Goal: Task Accomplishment & Management: Complete application form

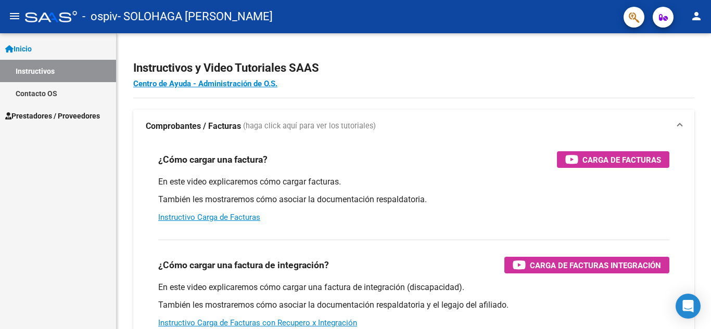
click at [13, 16] on mat-icon "menu" at bounding box center [14, 16] width 12 height 12
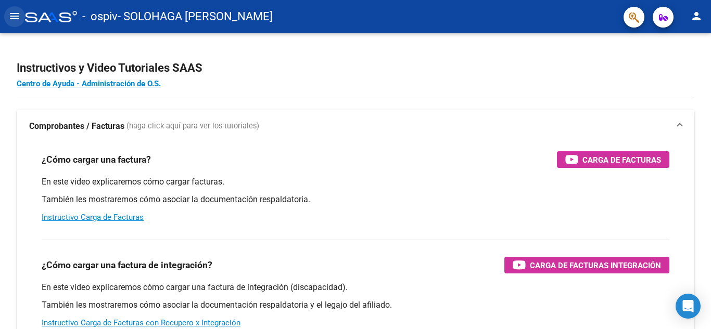
click at [13, 16] on mat-icon "menu" at bounding box center [14, 16] width 12 height 12
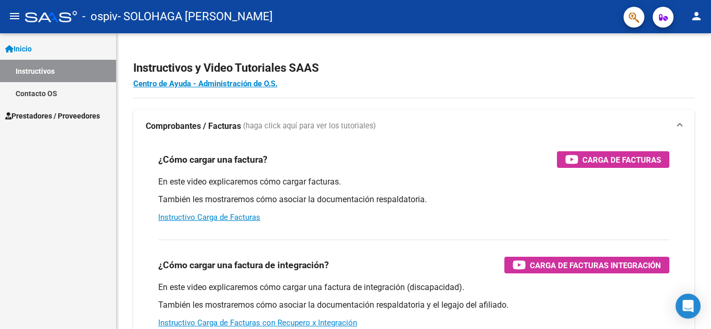
click at [56, 113] on span "Prestadores / Proveedores" at bounding box center [52, 115] width 95 height 11
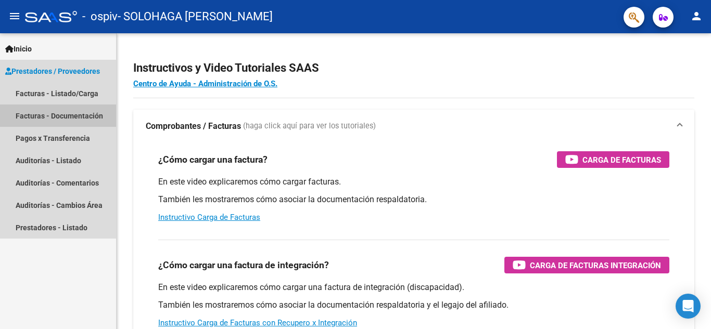
click at [75, 110] on link "Facturas - Documentación" at bounding box center [58, 116] width 116 height 22
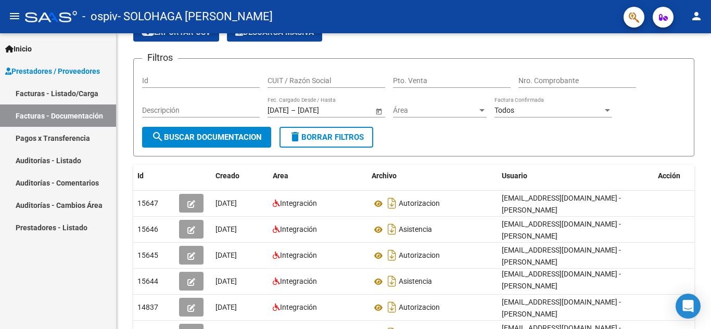
scroll to position [56, 0]
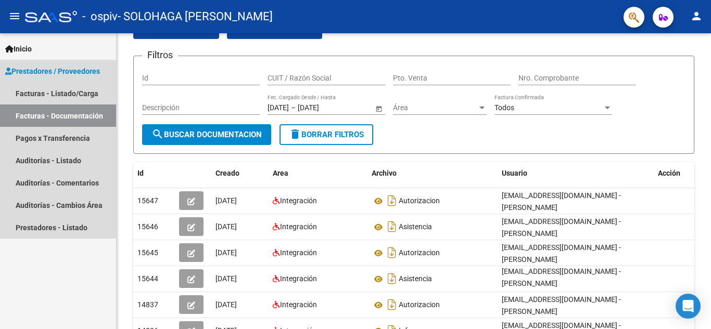
click at [51, 118] on link "Facturas - Documentación" at bounding box center [58, 116] width 116 height 22
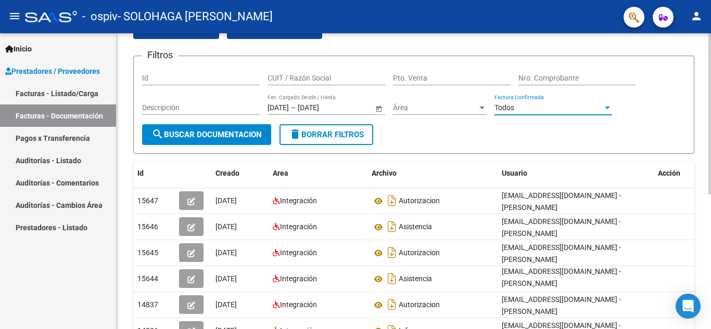
click at [603, 108] on div at bounding box center [606, 108] width 9 height 8
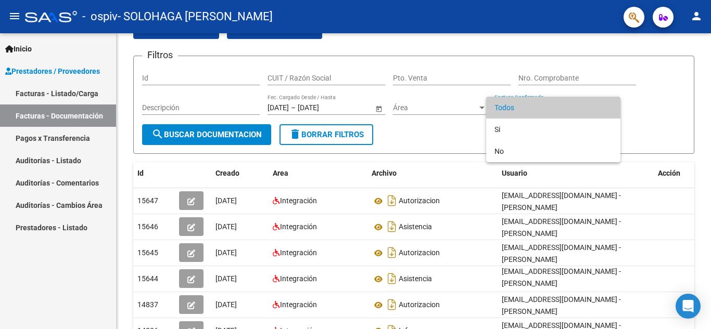
click at [668, 117] on div at bounding box center [355, 164] width 711 height 329
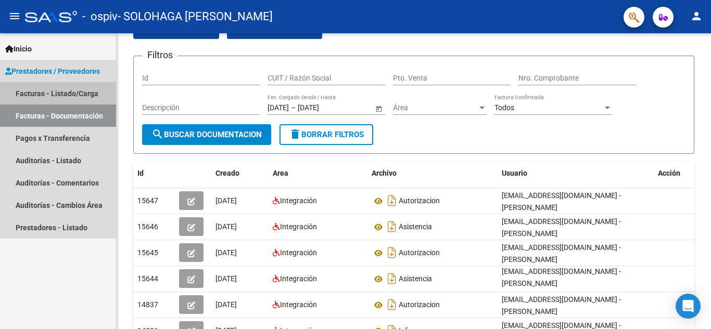
click at [70, 97] on link "Facturas - Listado/Carga" at bounding box center [58, 93] width 116 height 22
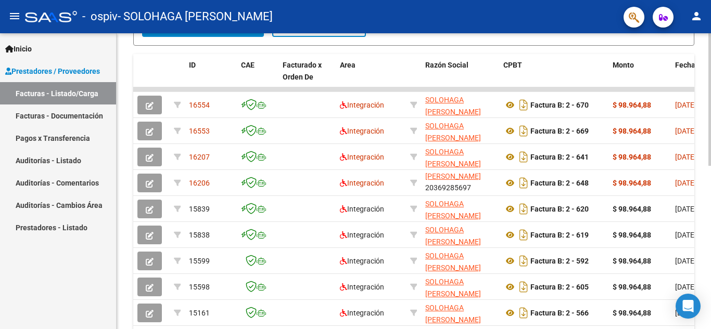
scroll to position [285, 0]
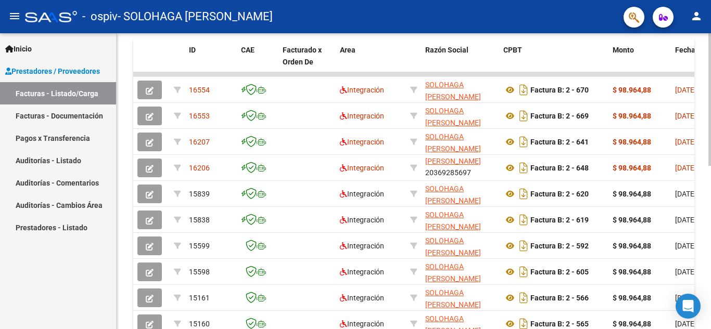
click at [709, 280] on div at bounding box center [709, 230] width 3 height 133
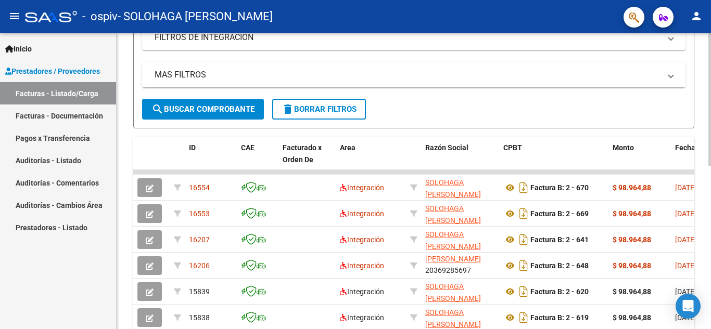
scroll to position [189, 0]
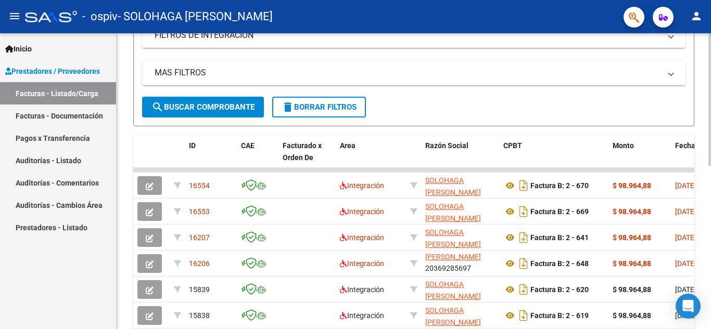
click at [705, 234] on div "Video tutorial PRESTADORES -> Listado de CPBTs Emitidos por Prestadores / Prove…" at bounding box center [415, 169] width 597 height 651
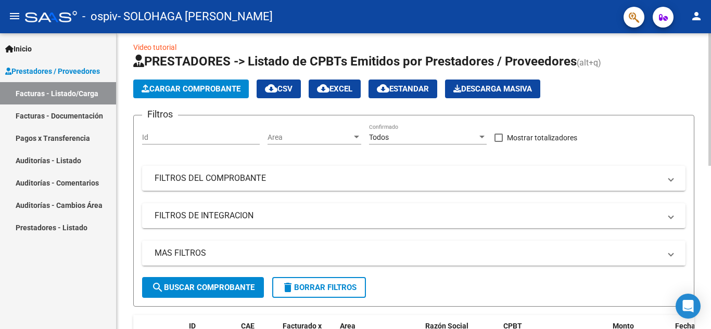
scroll to position [0, 0]
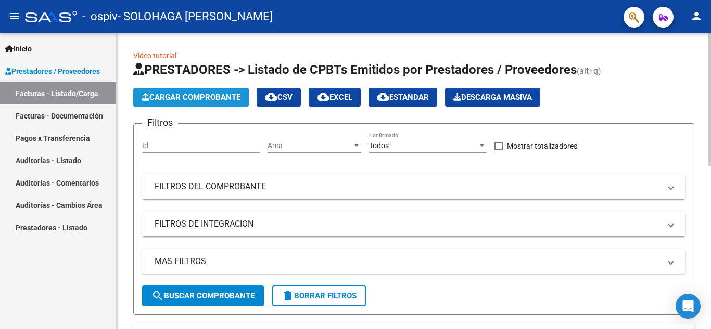
click at [174, 93] on span "Cargar Comprobante" at bounding box center [190, 97] width 99 height 9
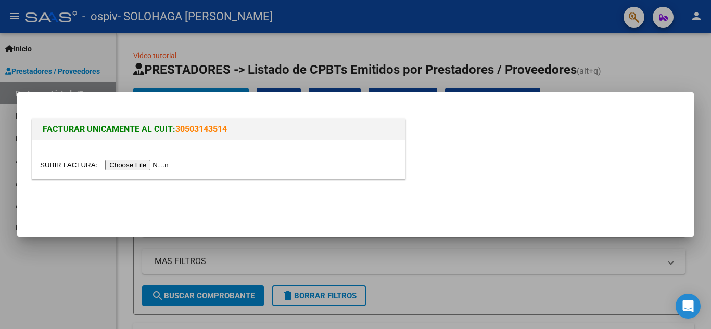
click at [166, 164] on input "file" at bounding box center [106, 165] width 132 height 11
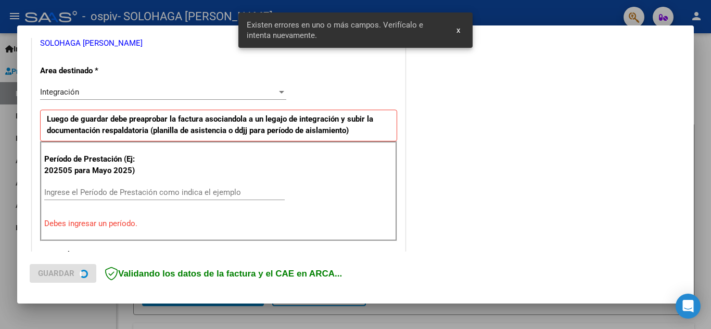
scroll to position [236, 0]
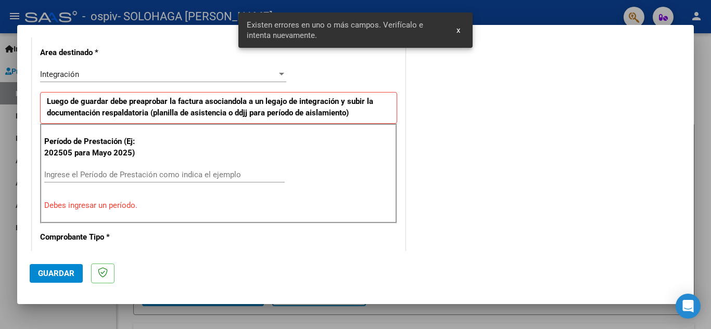
click at [203, 174] on input "Ingrese el Período de Prestación como indica el ejemplo" at bounding box center [164, 174] width 240 height 9
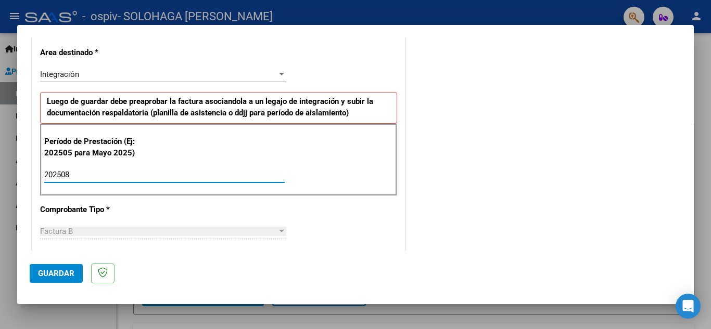
type input "202508"
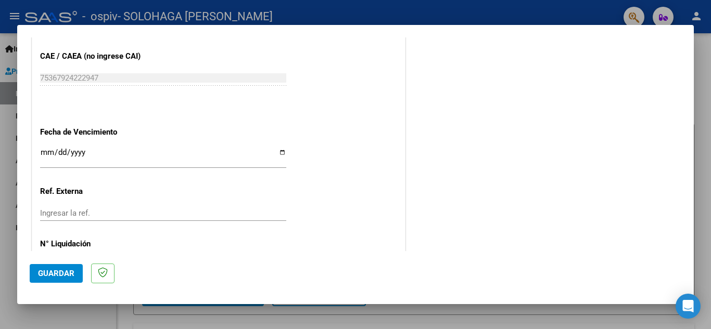
scroll to position [687, 0]
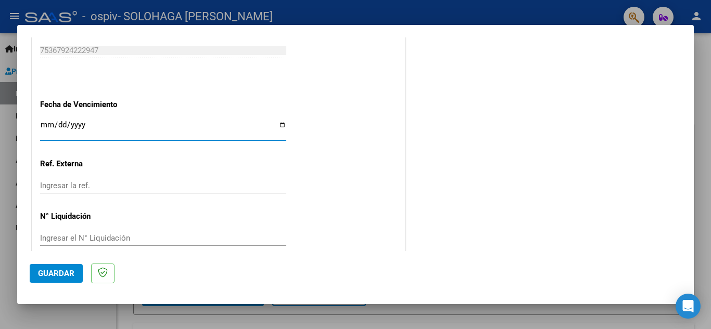
click at [277, 125] on input "Ingresar la fecha" at bounding box center [163, 129] width 246 height 17
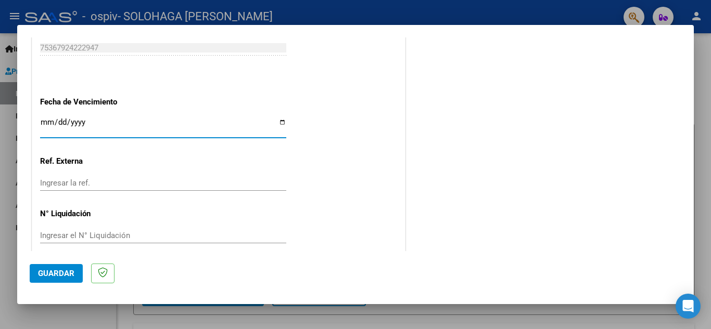
scroll to position [702, 0]
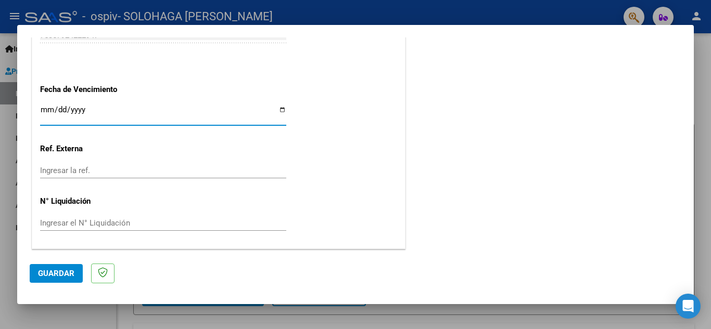
click at [281, 112] on input "Ingresar la fecha" at bounding box center [163, 114] width 246 height 17
type input "[DATE]"
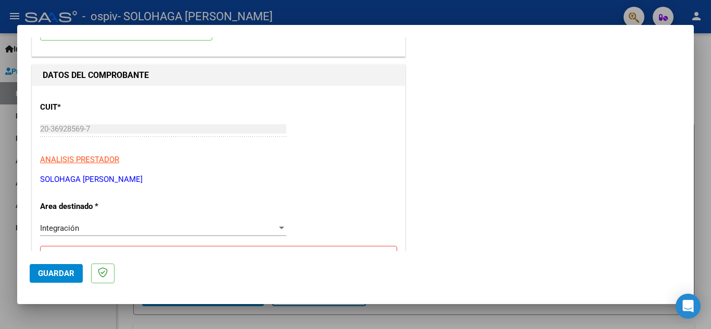
scroll to position [0, 0]
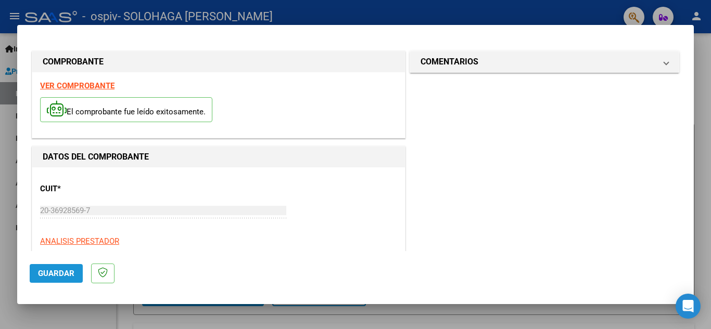
click at [65, 270] on span "Guardar" at bounding box center [56, 273] width 36 height 9
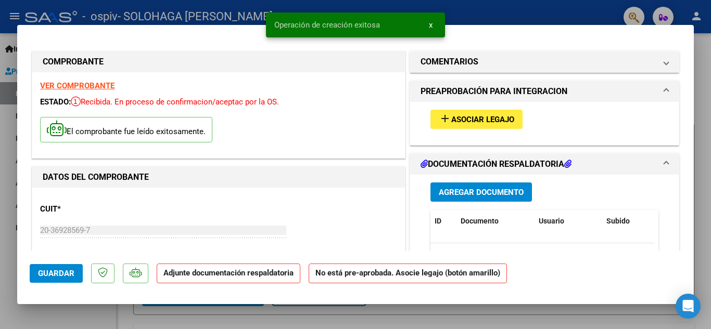
click at [480, 121] on span "Asociar Legajo" at bounding box center [482, 119] width 63 height 9
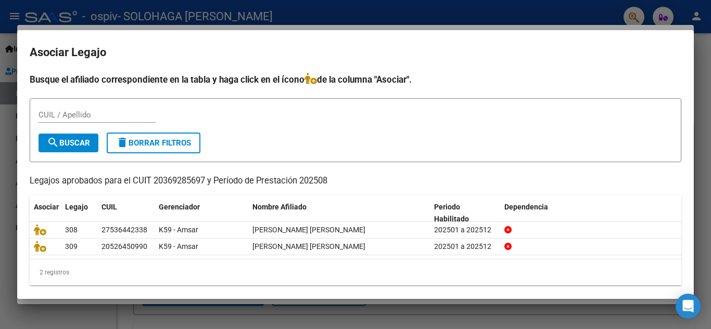
scroll to position [8, 0]
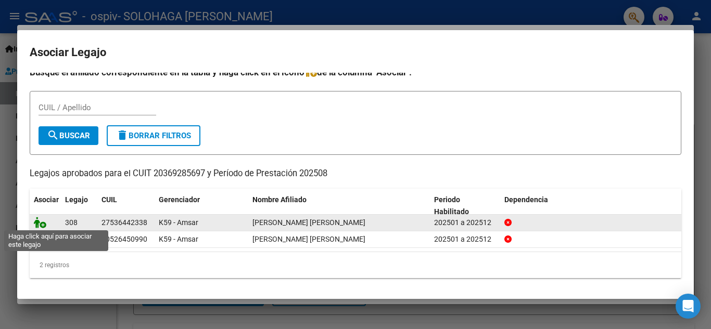
click at [41, 223] on icon at bounding box center [40, 222] width 12 height 11
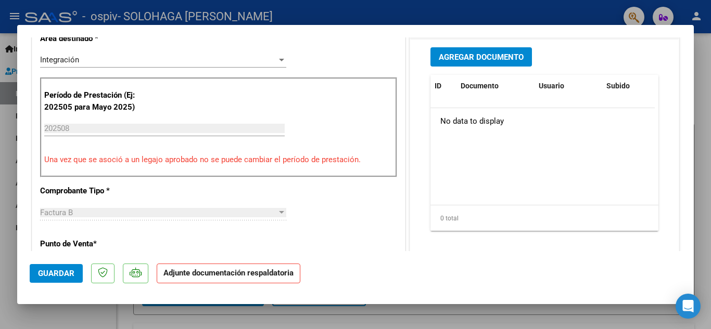
scroll to position [270, 0]
click at [483, 61] on span "Agregar Documento" at bounding box center [480, 56] width 85 height 9
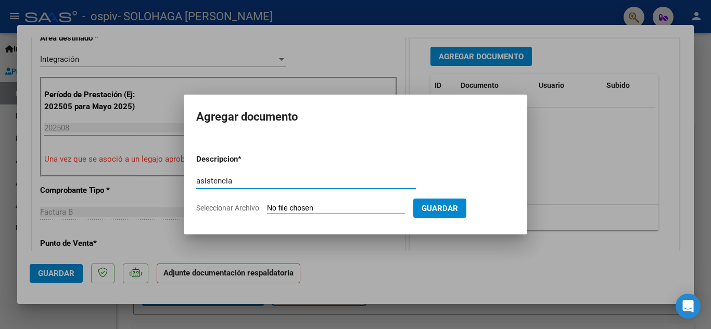
type input "asistencia"
click at [316, 209] on input "Seleccionar Archivo" at bounding box center [336, 209] width 138 height 10
type input "C:\fakepath\asistencia.pdf"
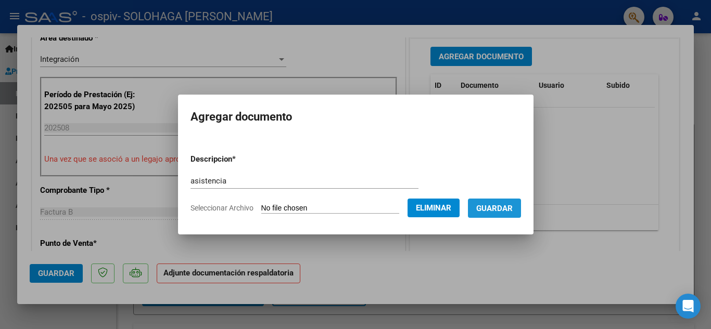
click at [505, 211] on span "Guardar" at bounding box center [494, 208] width 36 height 9
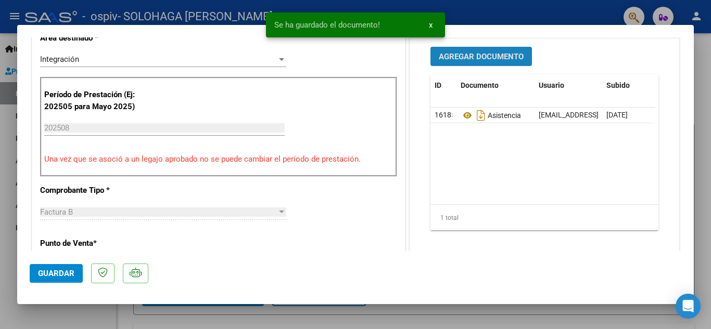
click at [504, 58] on span "Agregar Documento" at bounding box center [480, 56] width 85 height 9
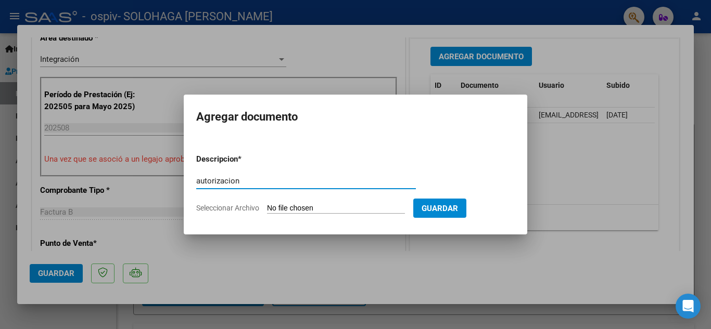
type input "autorizacion"
click at [308, 209] on input "Seleccionar Archivo" at bounding box center [336, 209] width 138 height 10
type input "C:\fakepath\autorizacion Mia.pdf"
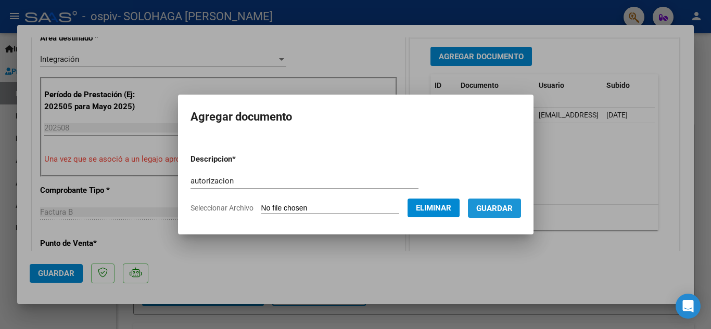
click at [497, 204] on span "Guardar" at bounding box center [494, 208] width 36 height 9
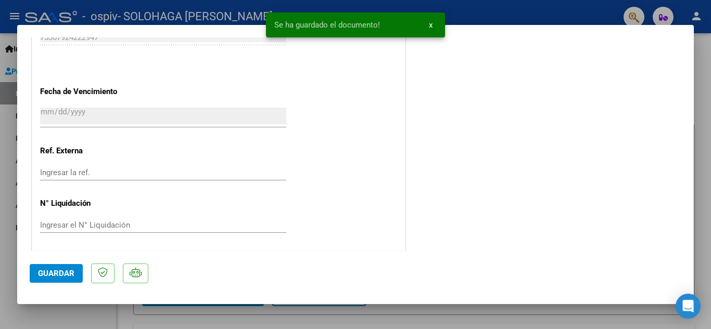
scroll to position [717, 0]
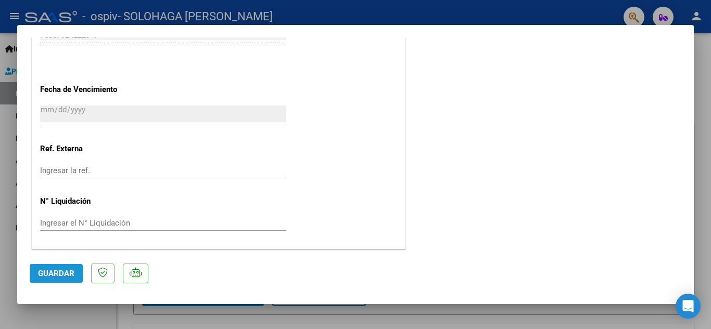
click at [61, 276] on span "Guardar" at bounding box center [56, 273] width 36 height 9
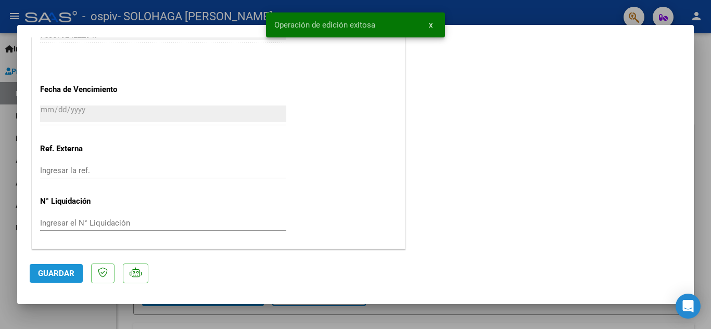
click at [61, 276] on span "Guardar" at bounding box center [56, 273] width 36 height 9
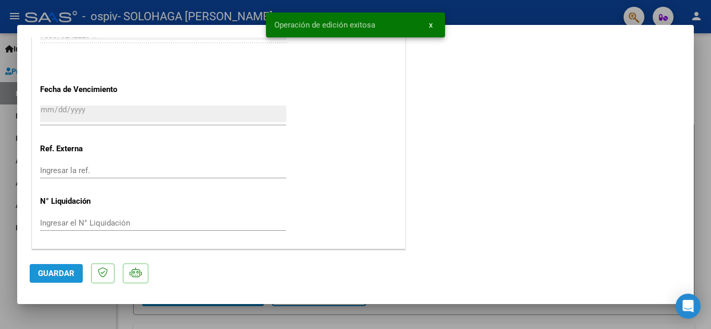
click at [61, 276] on span "Guardar" at bounding box center [56, 273] width 36 height 9
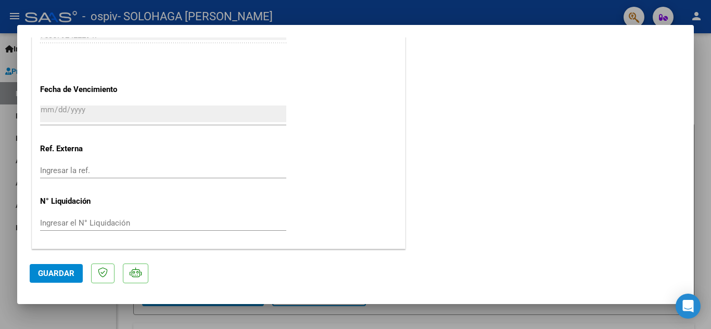
click at [56, 279] on button "Guardar" at bounding box center [56, 273] width 53 height 19
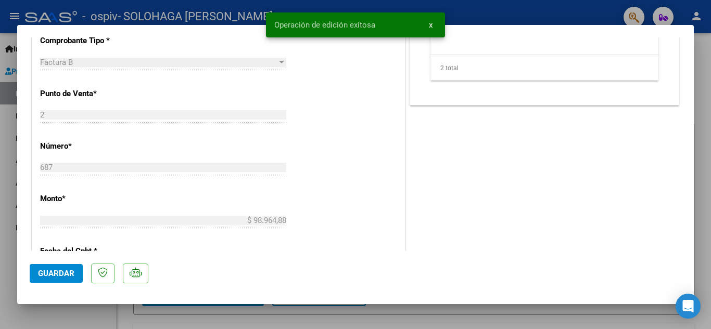
scroll to position [0, 0]
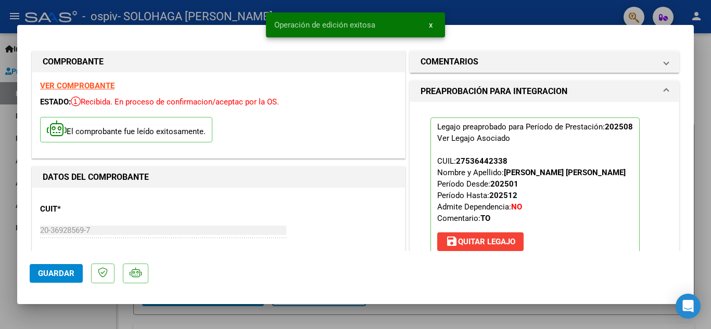
click at [702, 87] on div at bounding box center [355, 164] width 711 height 329
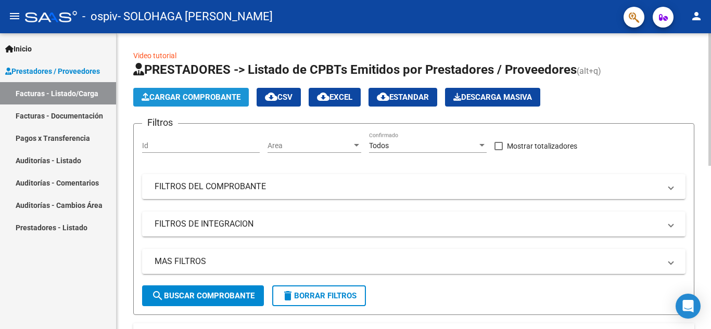
click at [222, 94] on span "Cargar Comprobante" at bounding box center [190, 97] width 99 height 9
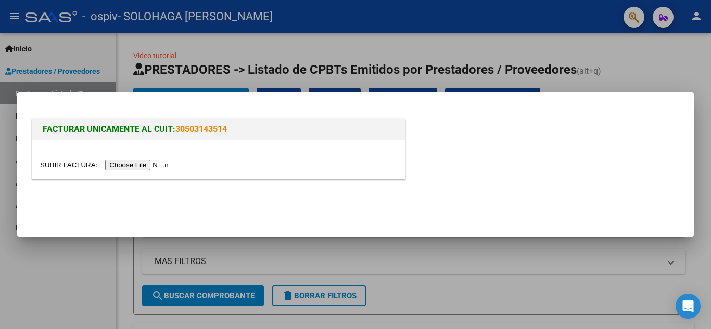
click at [147, 167] on input "file" at bounding box center [106, 165] width 132 height 11
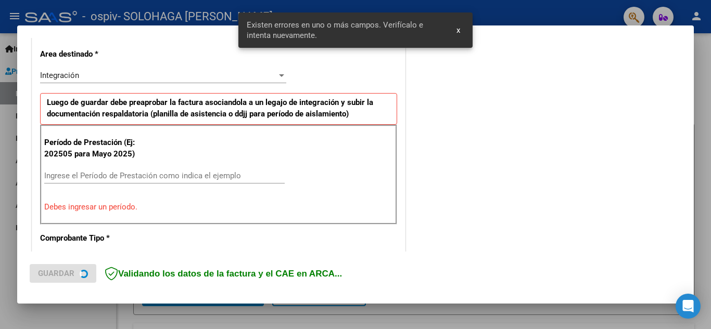
scroll to position [236, 0]
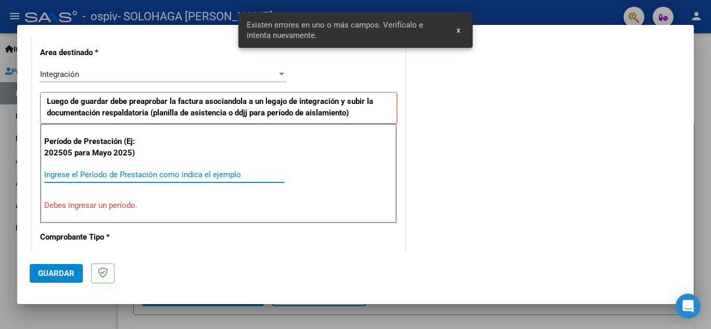
click at [237, 173] on input "Ingrese el Período de Prestación como indica el ejemplo" at bounding box center [164, 174] width 240 height 9
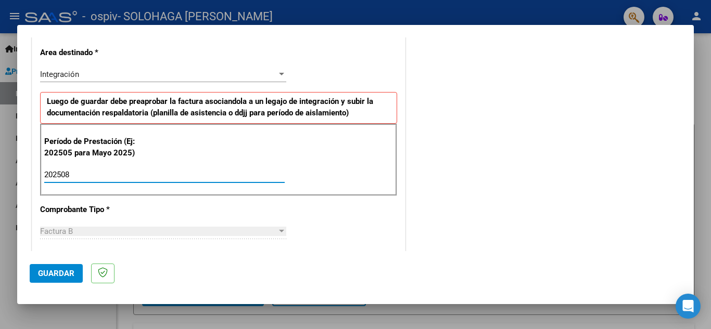
type input "202508"
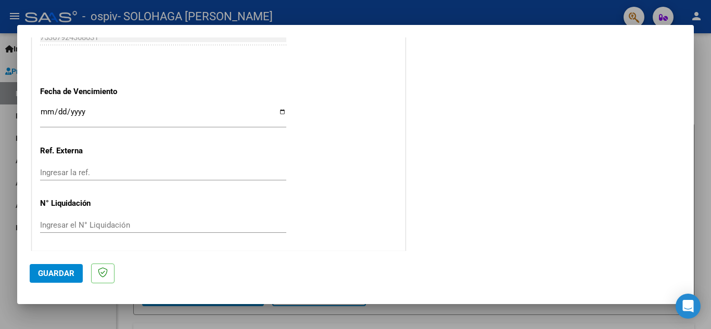
scroll to position [702, 0]
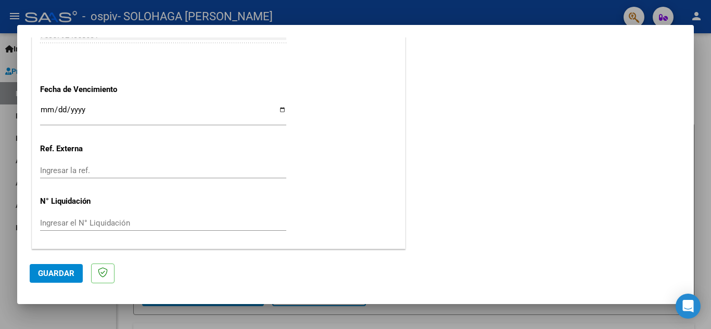
click at [279, 112] on input "Ingresar la fecha" at bounding box center [163, 114] width 246 height 17
type input "[DATE]"
click at [58, 272] on span "Guardar" at bounding box center [56, 273] width 36 height 9
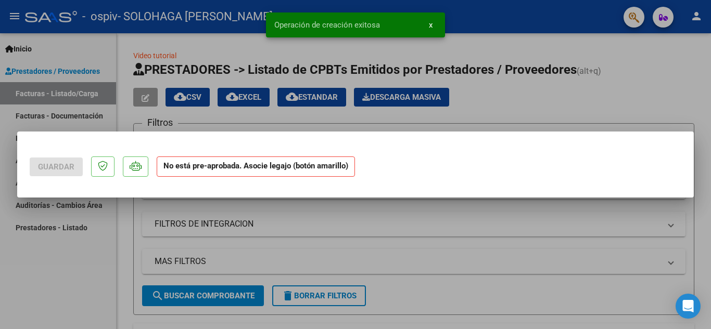
scroll to position [0, 0]
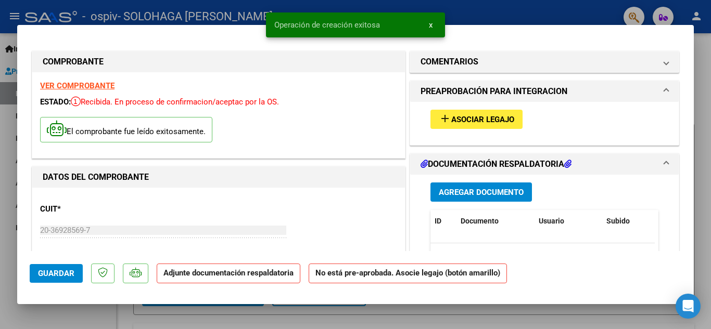
click at [481, 121] on span "Asociar Legajo" at bounding box center [482, 119] width 63 height 9
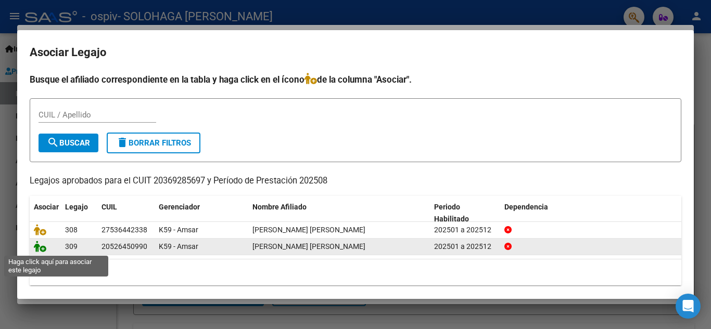
click at [43, 250] on icon at bounding box center [40, 246] width 12 height 11
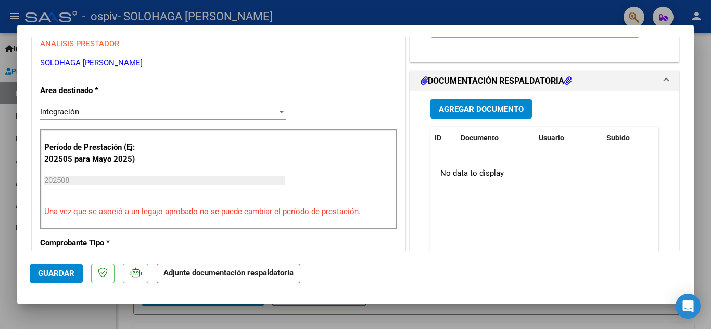
scroll to position [250, 0]
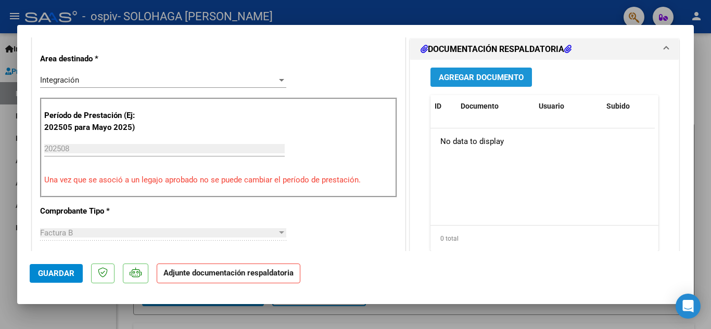
click at [486, 80] on span "Agregar Documento" at bounding box center [480, 77] width 85 height 9
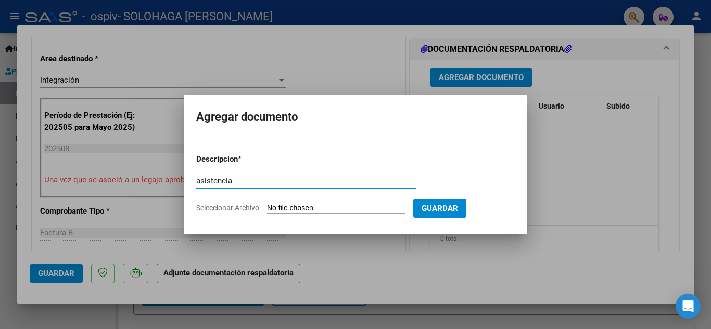
type input "asistencia"
click at [293, 211] on input "Seleccionar Archivo" at bounding box center [336, 209] width 138 height 10
type input "C:\fakepath\asistencia.pdf"
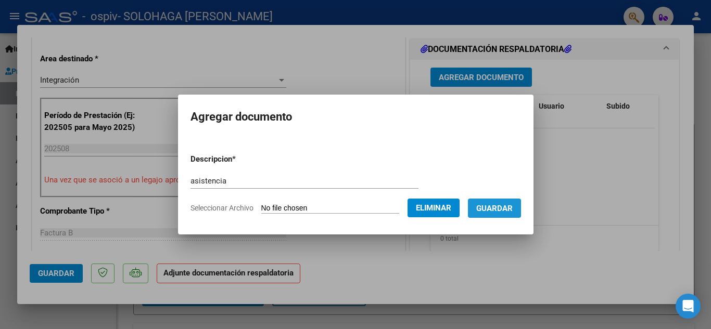
click at [506, 211] on span "Guardar" at bounding box center [494, 208] width 36 height 9
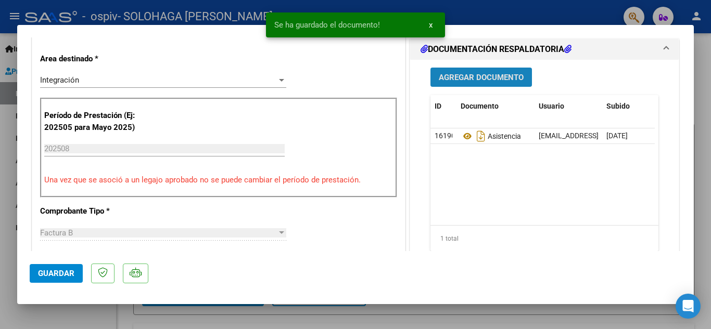
click at [472, 78] on span "Agregar Documento" at bounding box center [480, 77] width 85 height 9
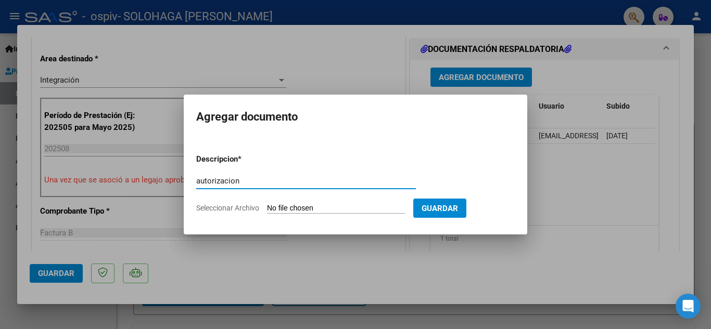
type input "autorizacion"
click at [312, 205] on input "Seleccionar Archivo" at bounding box center [336, 209] width 138 height 10
type input "C:\fakepath\autorizacion [PERSON_NAME].pdf"
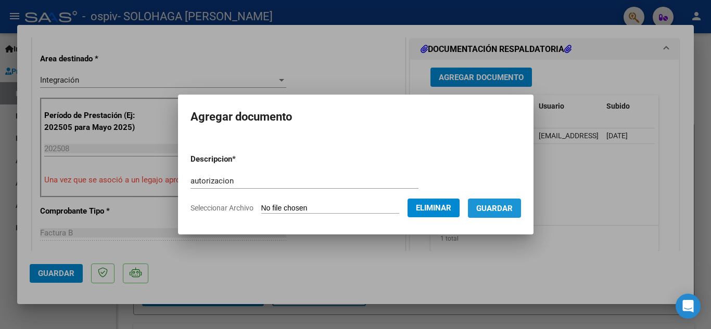
click at [512, 204] on span "Guardar" at bounding box center [494, 208] width 36 height 9
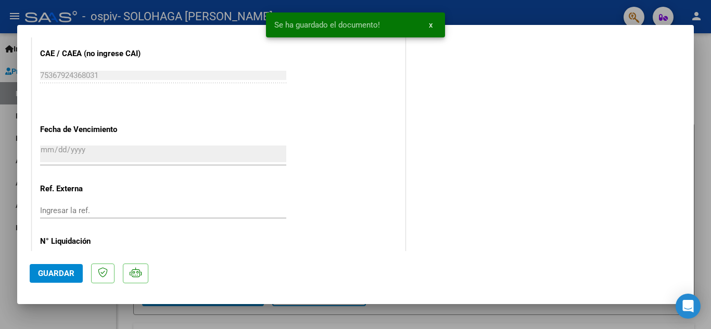
scroll to position [717, 0]
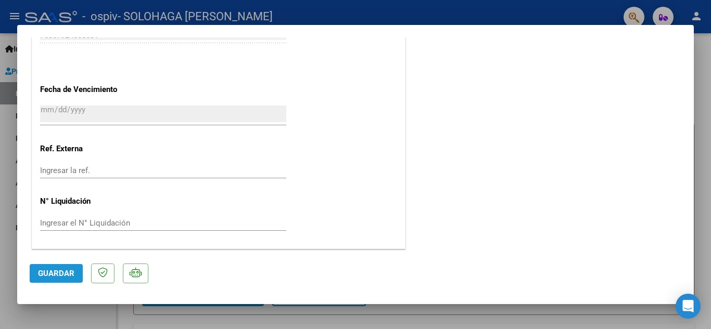
click at [64, 269] on span "Guardar" at bounding box center [56, 273] width 36 height 9
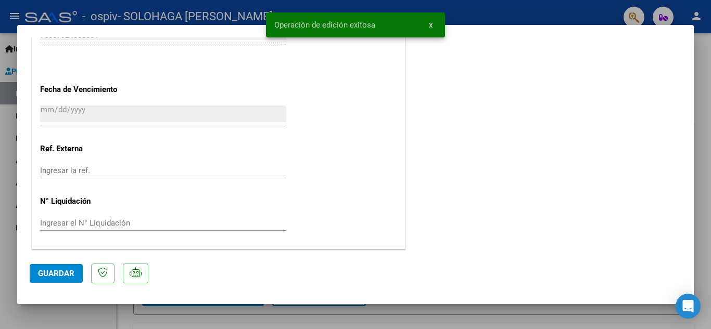
click at [64, 269] on span "Guardar" at bounding box center [56, 273] width 36 height 9
click at [708, 134] on div at bounding box center [355, 164] width 711 height 329
type input "$ 0,00"
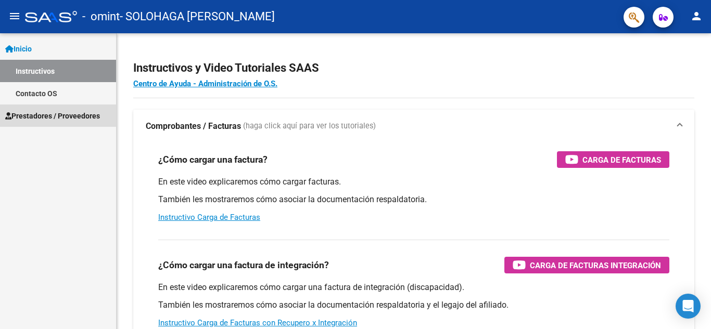
click at [44, 115] on span "Prestadores / Proveedores" at bounding box center [52, 115] width 95 height 11
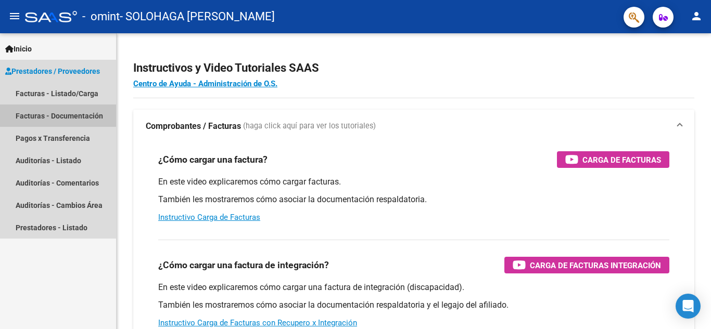
click at [56, 111] on link "Facturas - Documentación" at bounding box center [58, 116] width 116 height 22
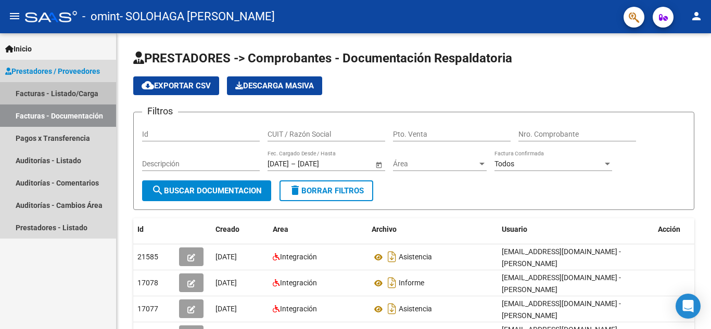
click at [79, 94] on link "Facturas - Listado/Carga" at bounding box center [58, 93] width 116 height 22
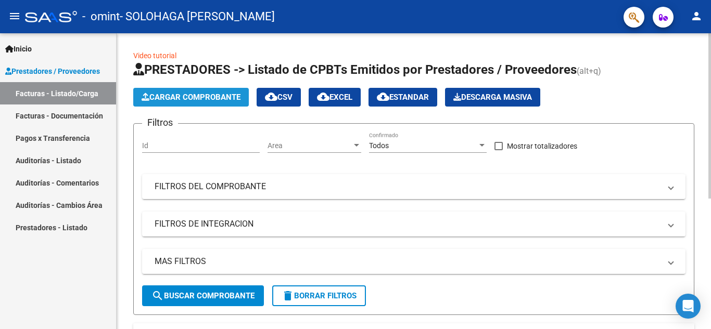
click at [213, 95] on span "Cargar Comprobante" at bounding box center [190, 97] width 99 height 9
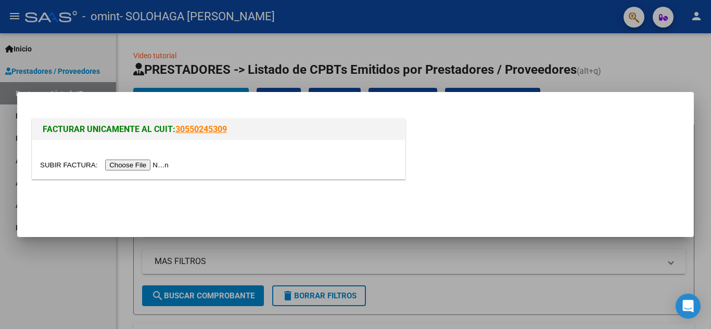
click at [152, 166] on input "file" at bounding box center [106, 165] width 132 height 11
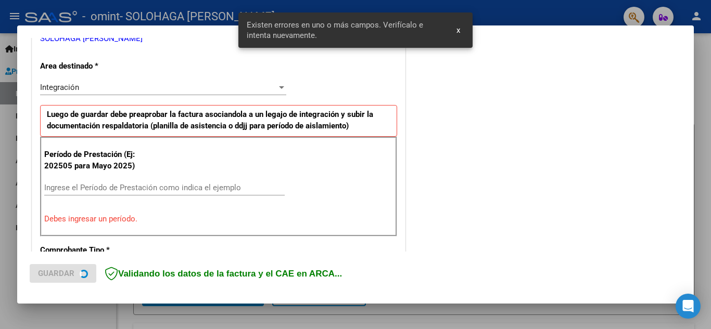
scroll to position [236, 0]
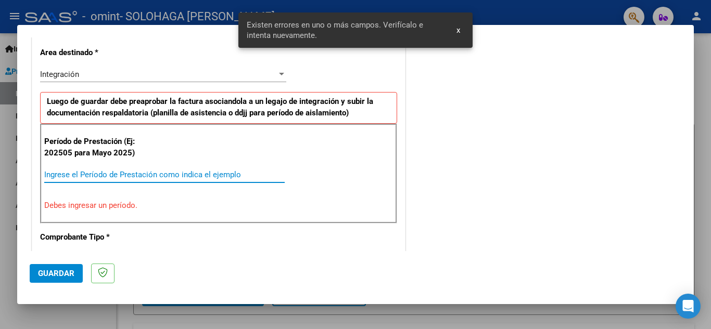
click at [182, 173] on input "Ingrese el Período de Prestación como indica el ejemplo" at bounding box center [164, 174] width 240 height 9
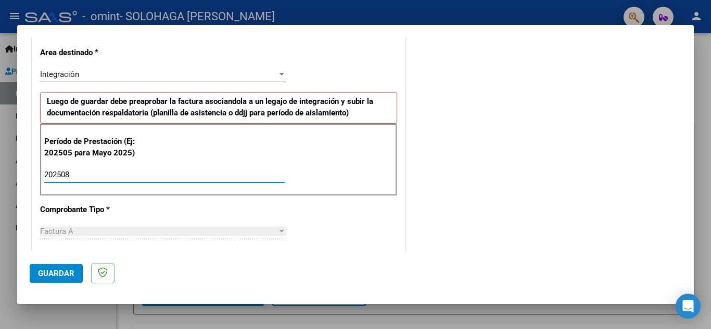
type input "202508"
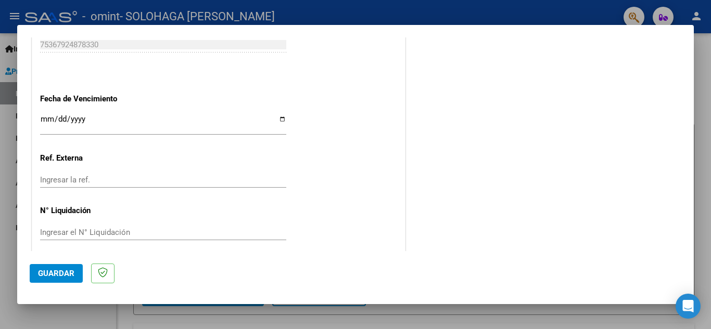
scroll to position [702, 0]
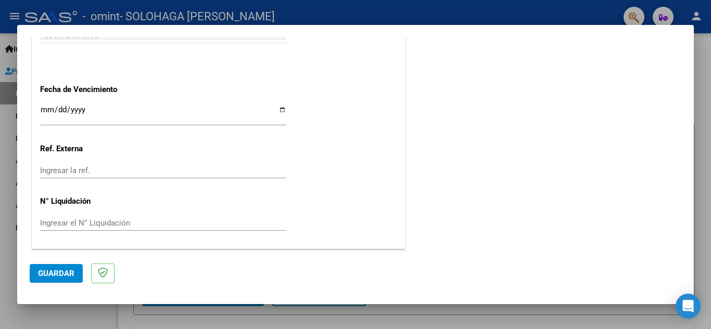
click at [283, 111] on input "Ingresar la fecha" at bounding box center [163, 114] width 246 height 17
type input "2025-09-15"
click at [58, 271] on span "Guardar" at bounding box center [56, 273] width 36 height 9
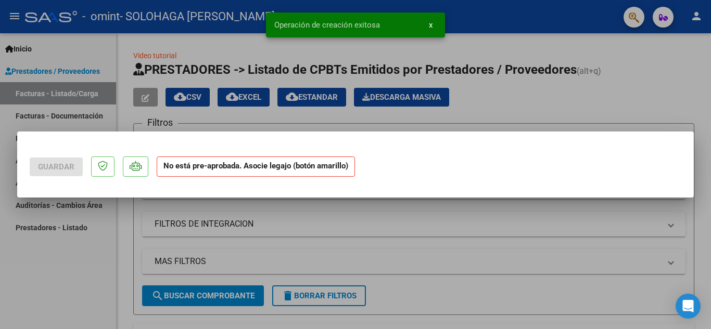
scroll to position [0, 0]
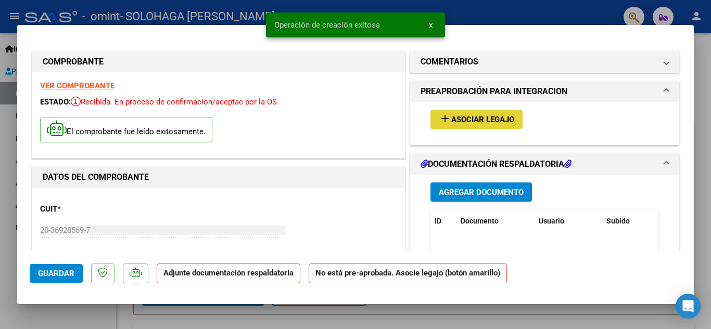
click at [496, 120] on span "Asociar Legajo" at bounding box center [482, 119] width 63 height 9
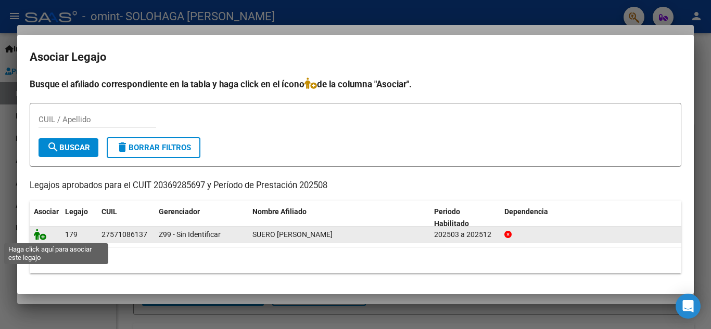
click at [41, 234] on icon at bounding box center [40, 234] width 12 height 11
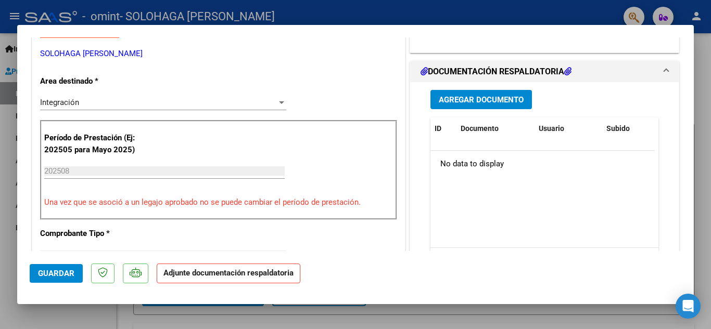
scroll to position [229, 0]
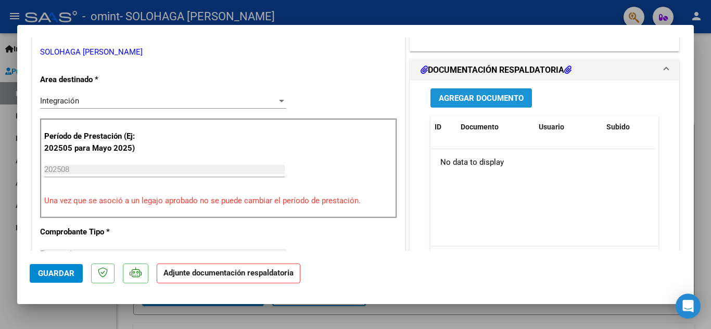
click at [482, 96] on span "Agregar Documento" at bounding box center [480, 98] width 85 height 9
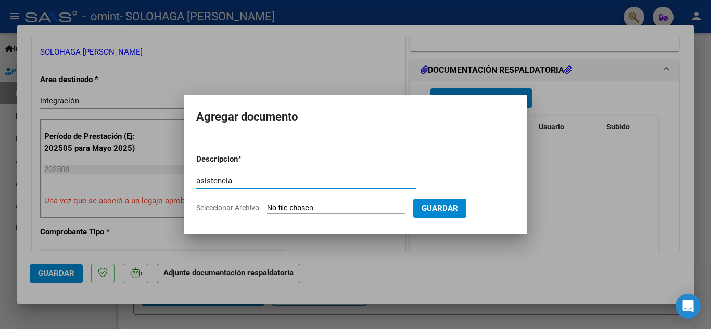
type input "asistencia"
click at [313, 208] on input "Seleccionar Archivo" at bounding box center [336, 209] width 138 height 10
type input "C:\fakepath\asistencia.pdf"
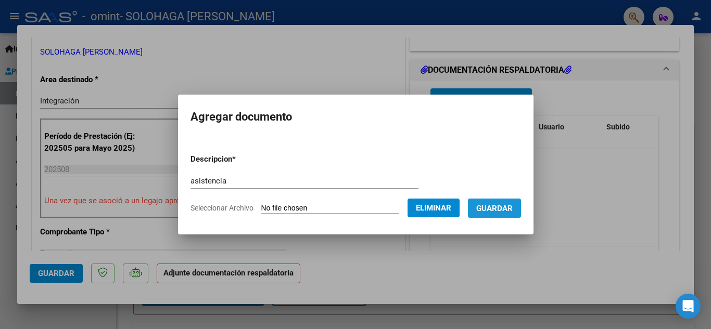
click at [498, 204] on span "Guardar" at bounding box center [494, 208] width 36 height 9
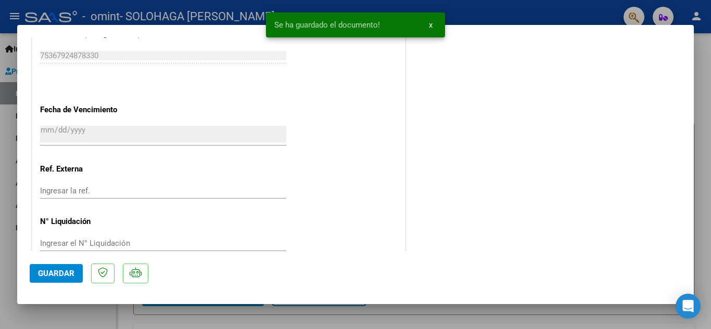
scroll to position [717, 0]
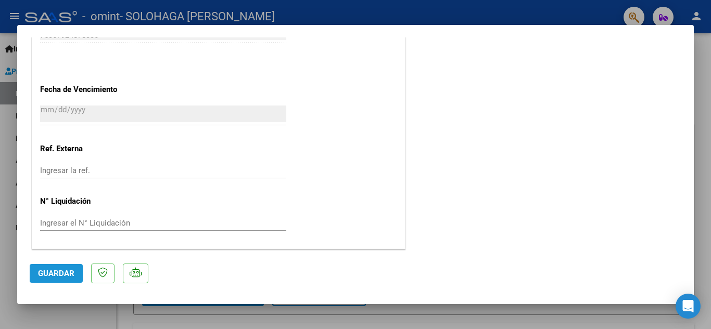
click at [63, 276] on span "Guardar" at bounding box center [56, 273] width 36 height 9
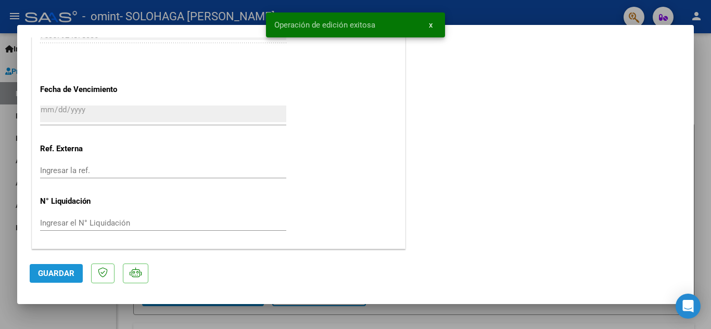
click at [63, 276] on span "Guardar" at bounding box center [56, 273] width 36 height 9
click at [706, 86] on div at bounding box center [355, 164] width 711 height 329
type input "$ 0,00"
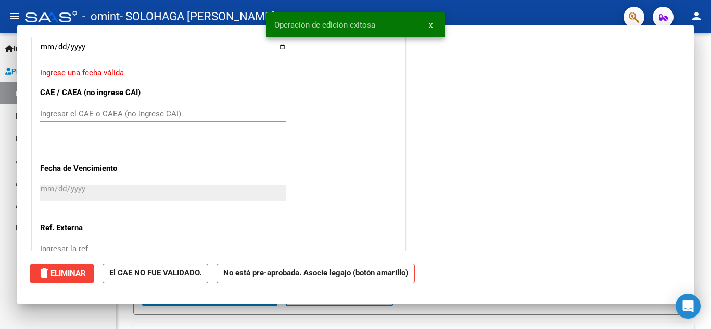
scroll to position [796, 0]
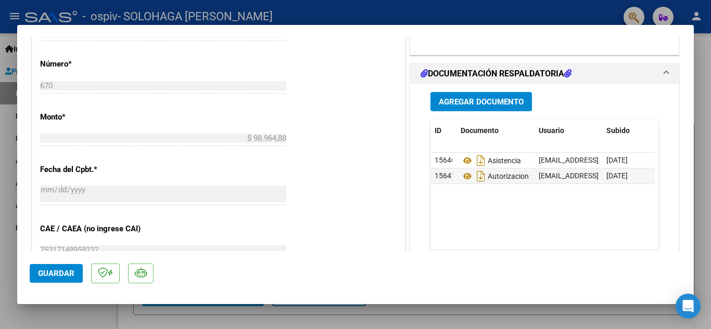
scroll to position [436, 0]
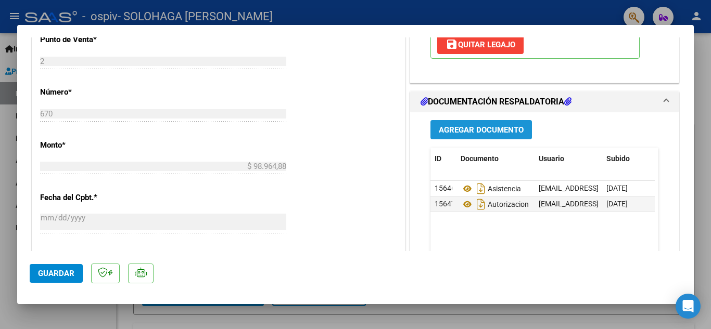
click at [512, 127] on span "Agregar Documento" at bounding box center [480, 129] width 85 height 9
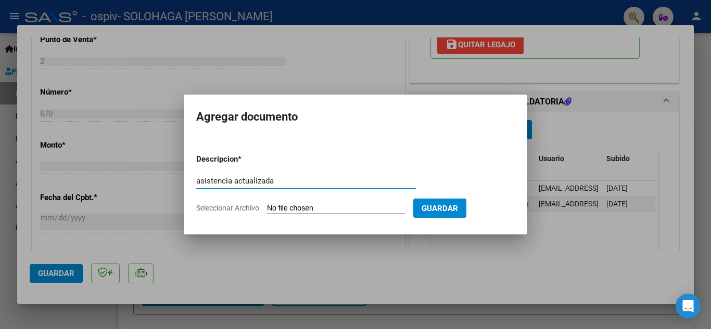
type input "asistencia actualizada"
click at [329, 208] on input "Seleccionar Archivo" at bounding box center [336, 209] width 138 height 10
type input "C:\fakepath\asistencia nueva.pdf"
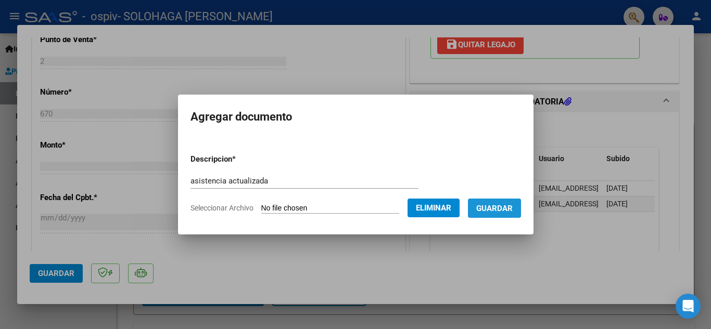
click at [512, 205] on span "Guardar" at bounding box center [494, 208] width 36 height 9
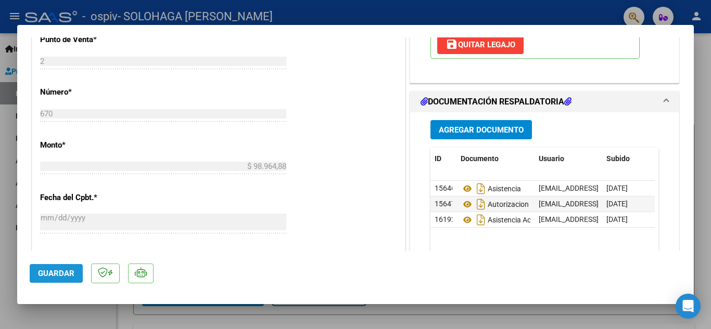
click at [59, 275] on span "Guardar" at bounding box center [56, 273] width 36 height 9
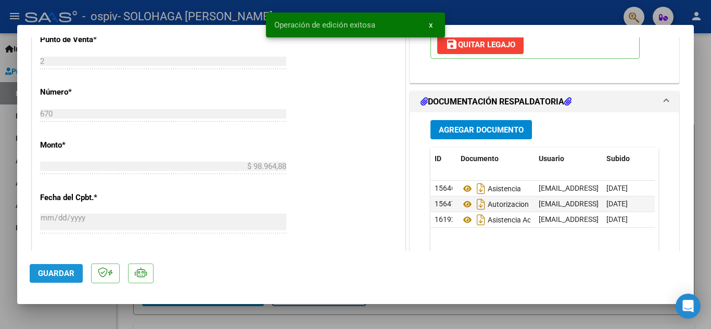
click at [65, 273] on span "Guardar" at bounding box center [56, 273] width 36 height 9
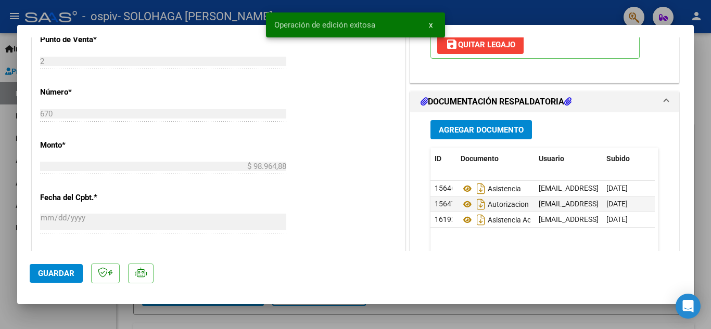
click at [704, 82] on div at bounding box center [355, 164] width 711 height 329
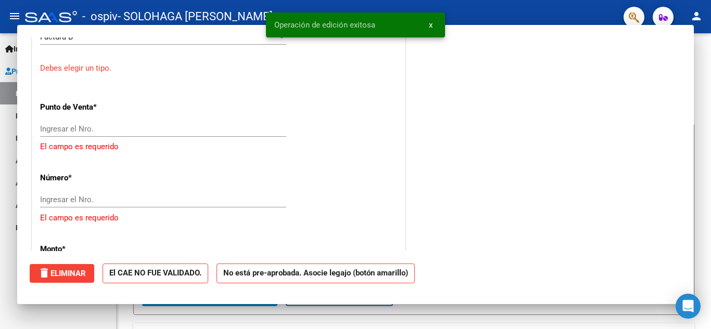
scroll to position [0, 0]
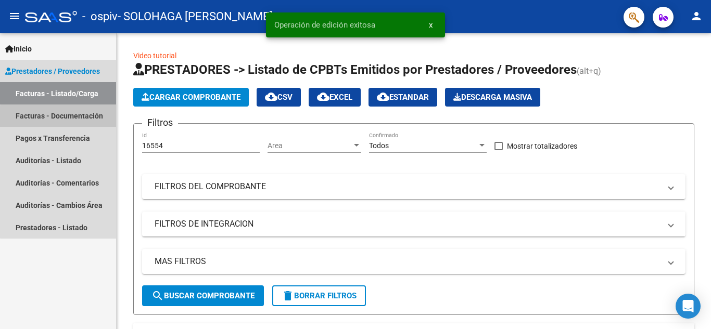
click at [68, 118] on link "Facturas - Documentación" at bounding box center [58, 116] width 116 height 22
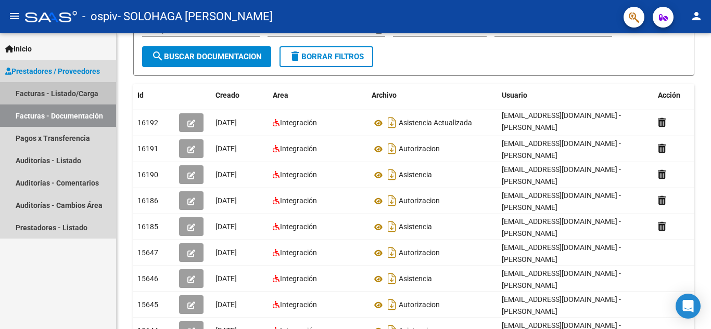
click at [72, 88] on link "Facturas - Listado/Carga" at bounding box center [58, 93] width 116 height 22
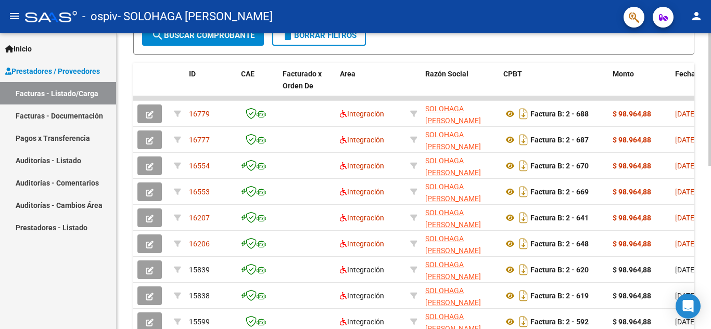
scroll to position [265, 0]
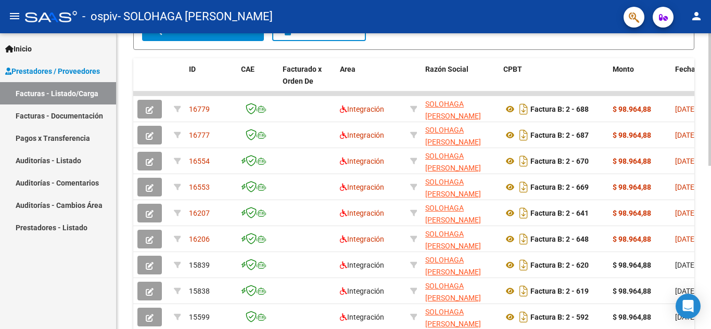
click at [707, 264] on div "Video tutorial PRESTADORES -> Listado de CPBTs Emitidos por Prestadores / Prove…" at bounding box center [415, 93] width 597 height 651
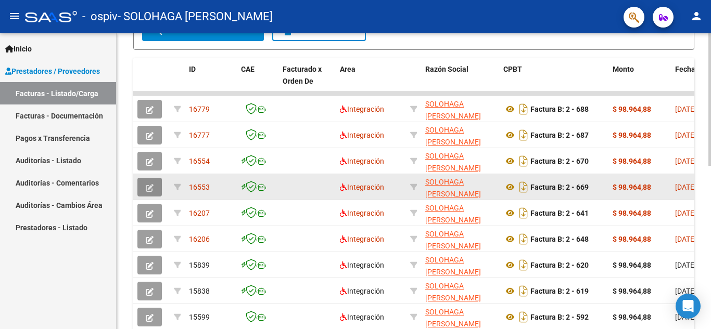
click at [152, 186] on icon "button" at bounding box center [150, 188] width 8 height 8
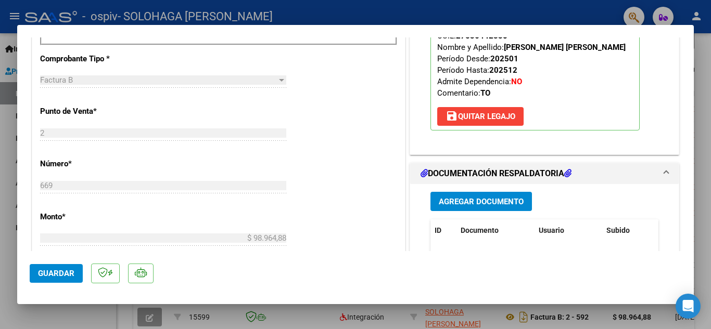
scroll to position [395, 0]
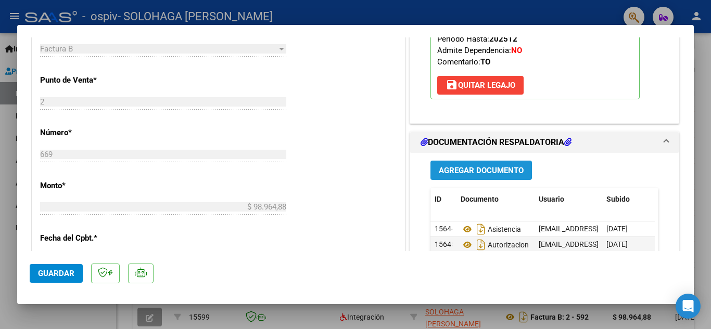
click at [497, 171] on span "Agregar Documento" at bounding box center [480, 170] width 85 height 9
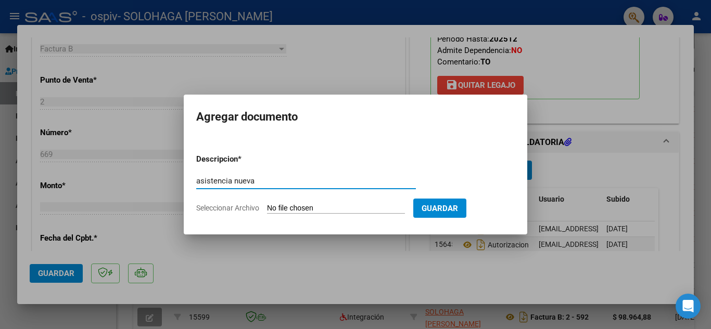
type input "asistencia nueva"
click at [307, 211] on input "Seleccionar Archivo" at bounding box center [336, 209] width 138 height 10
type input "C:\fakepath\asistencia nueva.pdf"
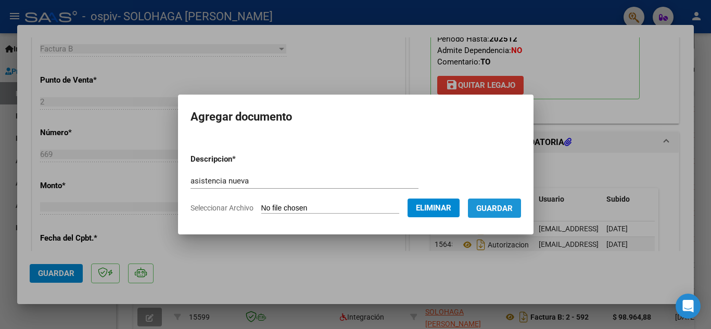
click at [505, 209] on span "Guardar" at bounding box center [494, 208] width 36 height 9
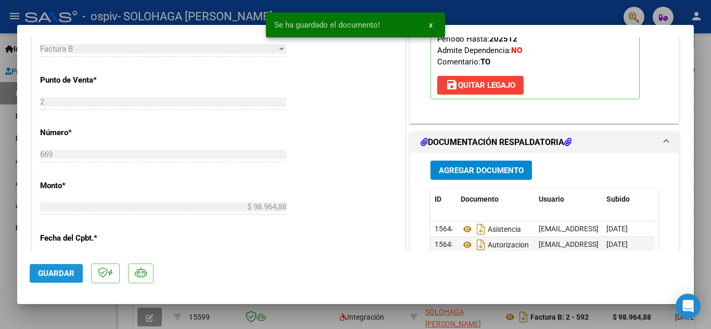
click at [50, 275] on span "Guardar" at bounding box center [56, 273] width 36 height 9
click at [698, 57] on div at bounding box center [355, 164] width 711 height 329
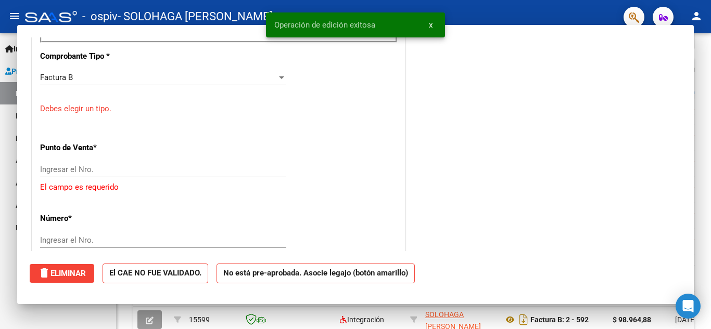
scroll to position [0, 0]
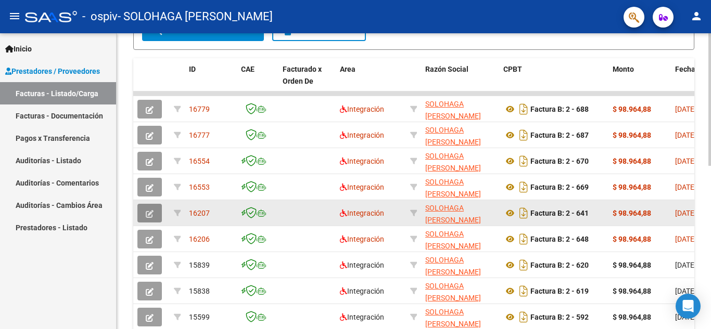
click at [150, 213] on icon "button" at bounding box center [150, 214] width 8 height 8
